Goal: Information Seeking & Learning: Learn about a topic

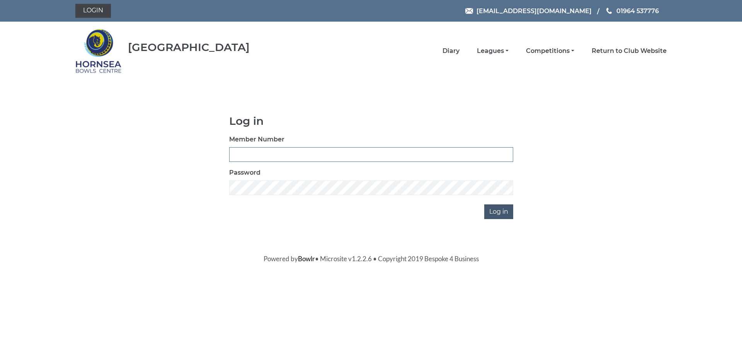
type input "0588"
click at [502, 214] on input "Log in" at bounding box center [498, 211] width 29 height 15
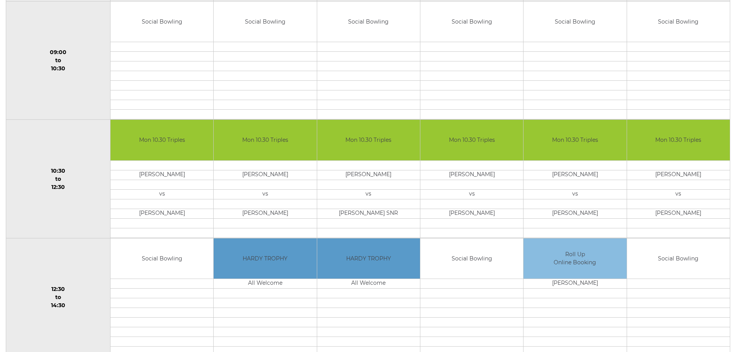
scroll to position [24, 0]
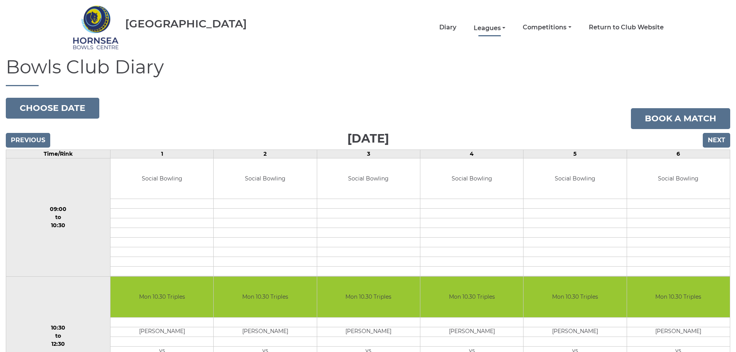
click at [492, 29] on link "Leagues" at bounding box center [490, 28] width 32 height 9
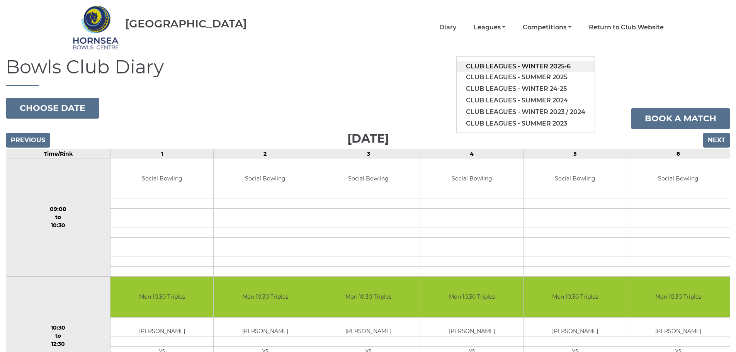
click at [511, 65] on link "Club leagues - Winter 2025-6" at bounding box center [526, 67] width 138 height 12
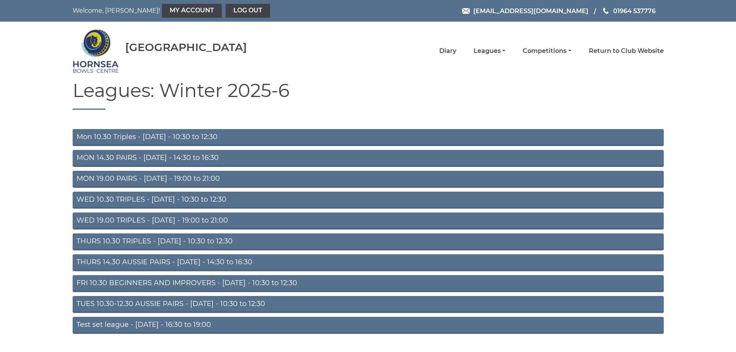
click at [159, 199] on link "WED 10.30 TRIPLES - Wednesday - 10:30 to 12:30" at bounding box center [368, 200] width 591 height 17
click at [124, 221] on link "WED 19.00 TRIPLES - Wednesday - 19:00 to 21:00" at bounding box center [368, 221] width 591 height 17
click at [146, 200] on link "WED 10.30 TRIPLES - Wednesday - 10:30 to 12:30" at bounding box center [368, 200] width 591 height 17
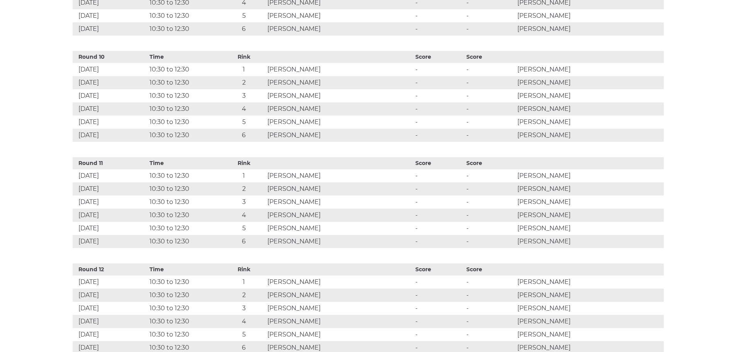
scroll to position [1353, 0]
